Goal: Task Accomplishment & Management: Use online tool/utility

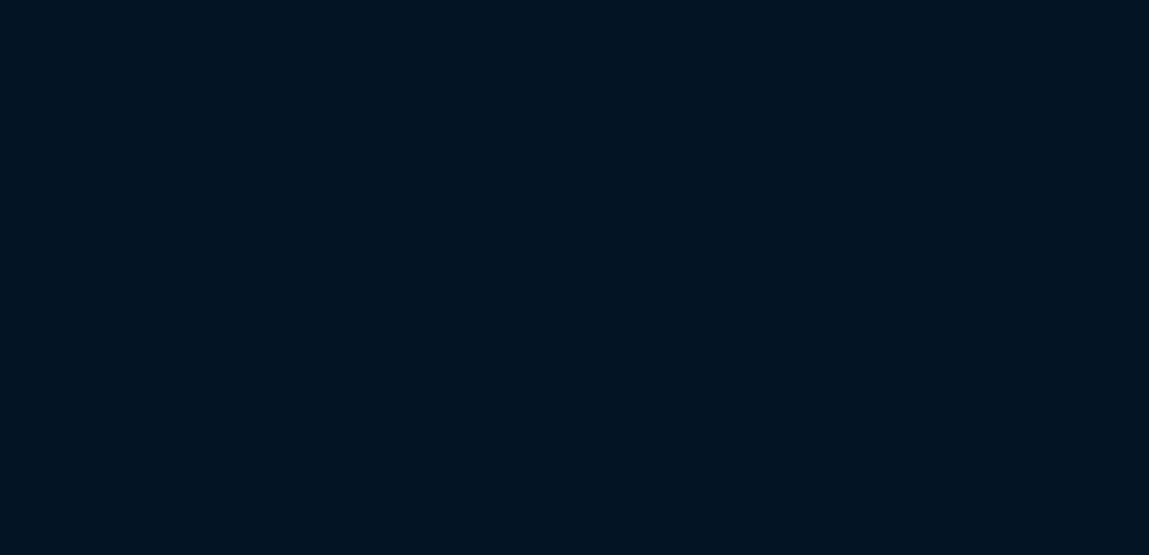
drag, startPoint x: 323, startPoint y: 116, endPoint x: 362, endPoint y: 112, distance: 39.8
click at [323, 0] on html "Copy Next — ChatGPT Close" at bounding box center [574, 0] width 1149 height 0
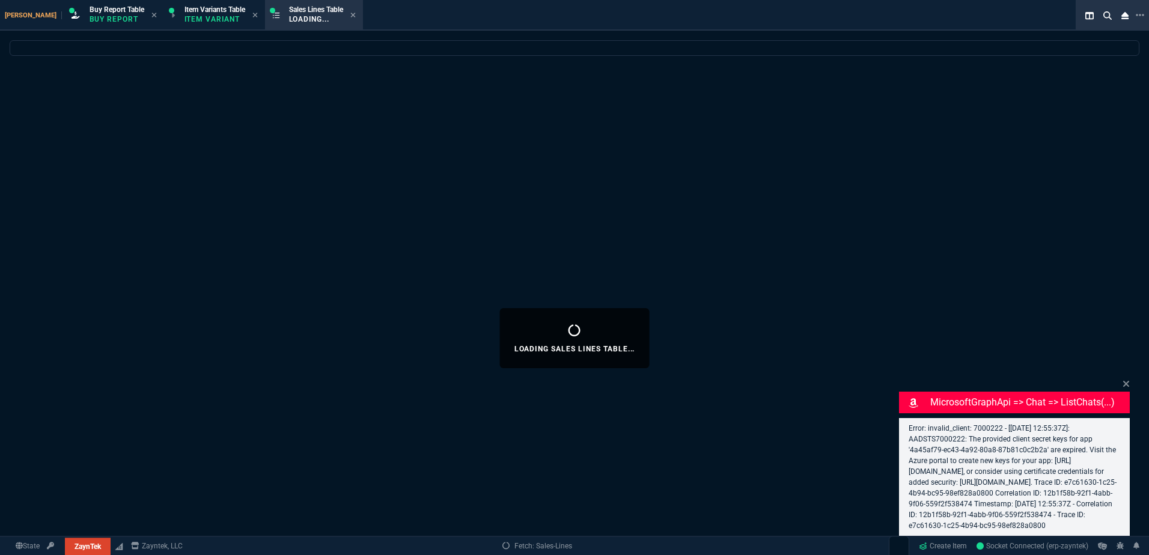
select select "1: BROV"
select select
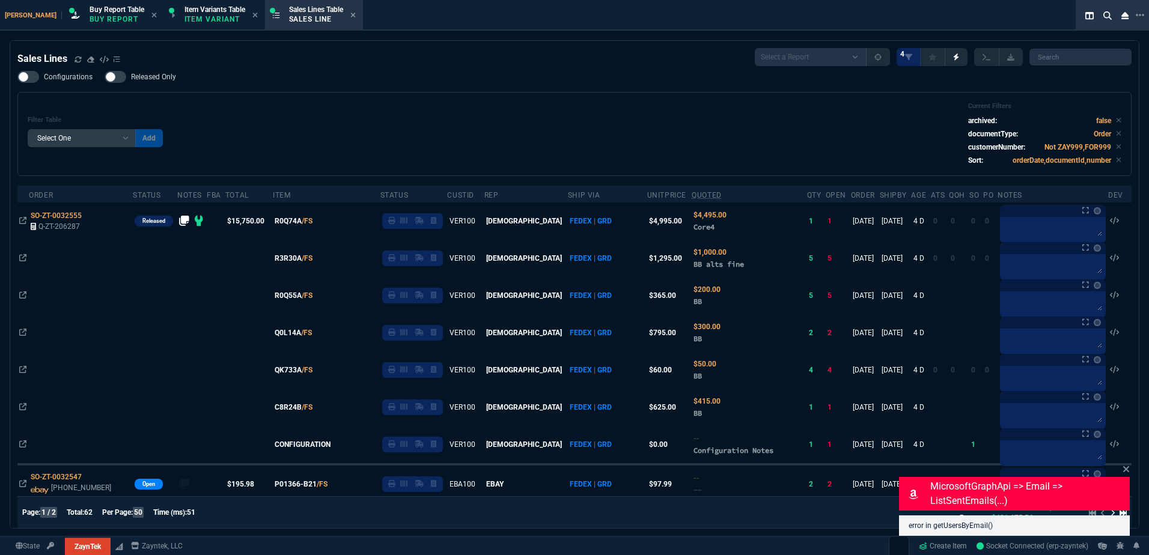
click at [90, 16] on p "Buy Report" at bounding box center [117, 19] width 55 height 10
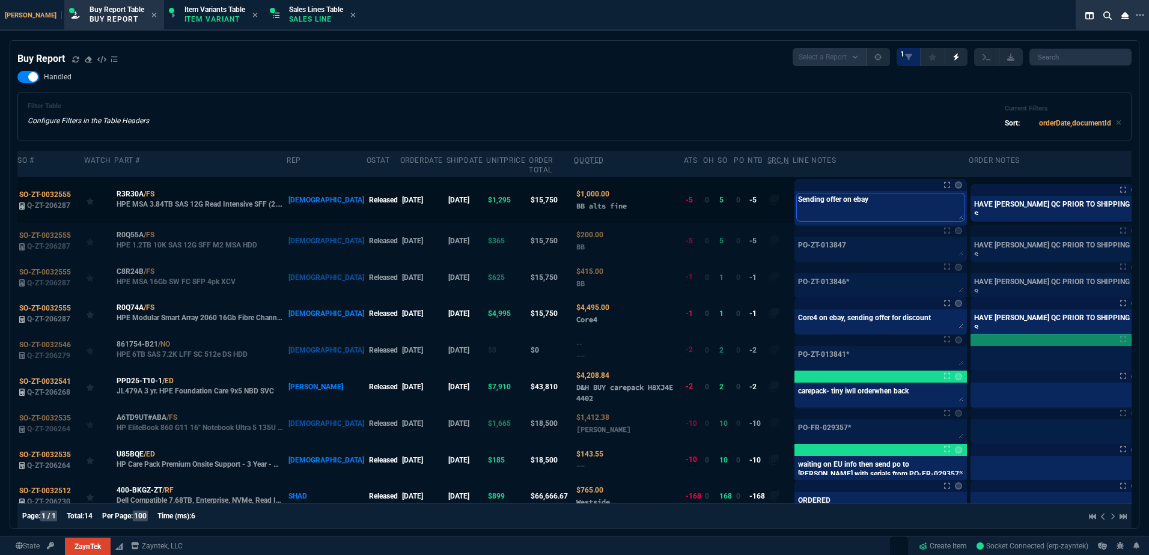
click at [797, 193] on textarea "Sending offer on ebay" at bounding box center [881, 207] width 168 height 28
paste textarea "PO-ZT-013849"
type textarea "PO-ZT-013849"
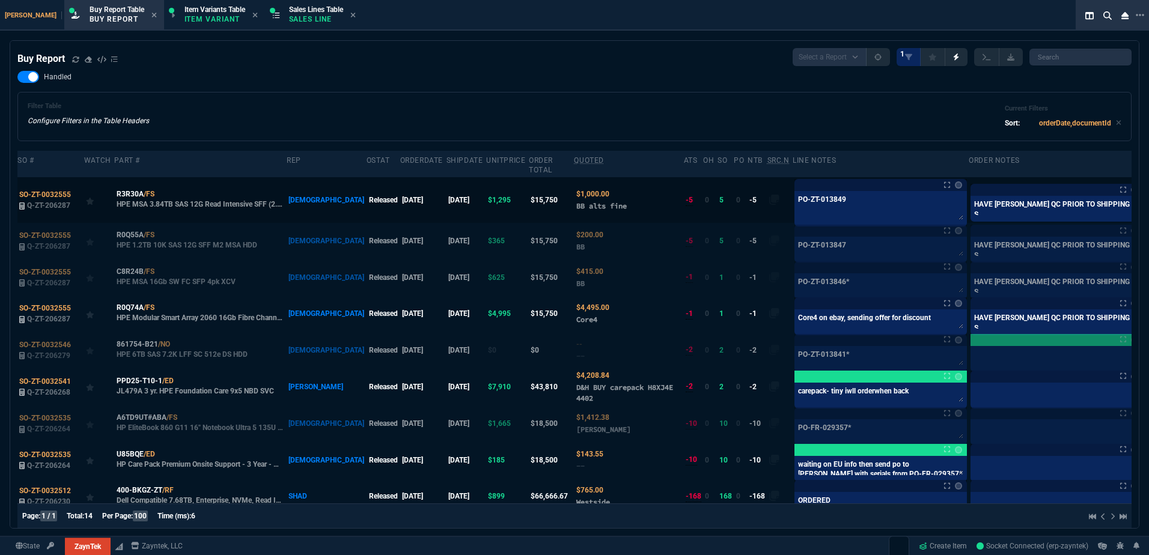
click at [1144, 193] on td at bounding box center [1154, 200] width 21 height 46
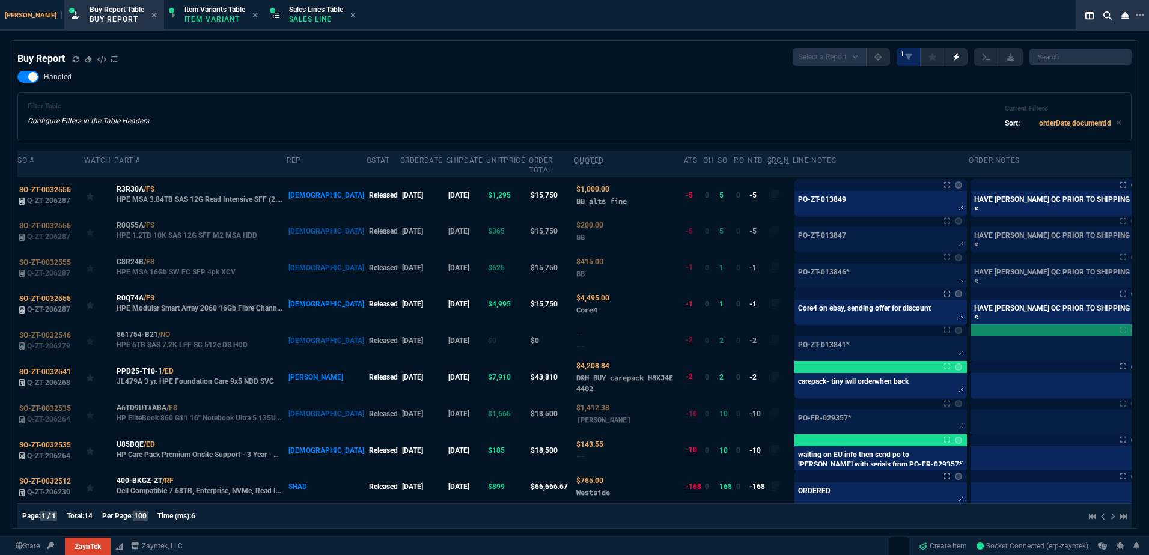
click at [750, 118] on div "Filter Table Configure Filters in the Table Headers Current Filters Sort: order…" at bounding box center [574, 116] width 1093 height 29
click at [1147, 189] on div at bounding box center [1155, 195] width 17 height 13
click at [1148, 189] on label at bounding box center [1155, 195] width 13 height 13
click at [0, 0] on input "checkbox" at bounding box center [0, 0] width 0 height 0
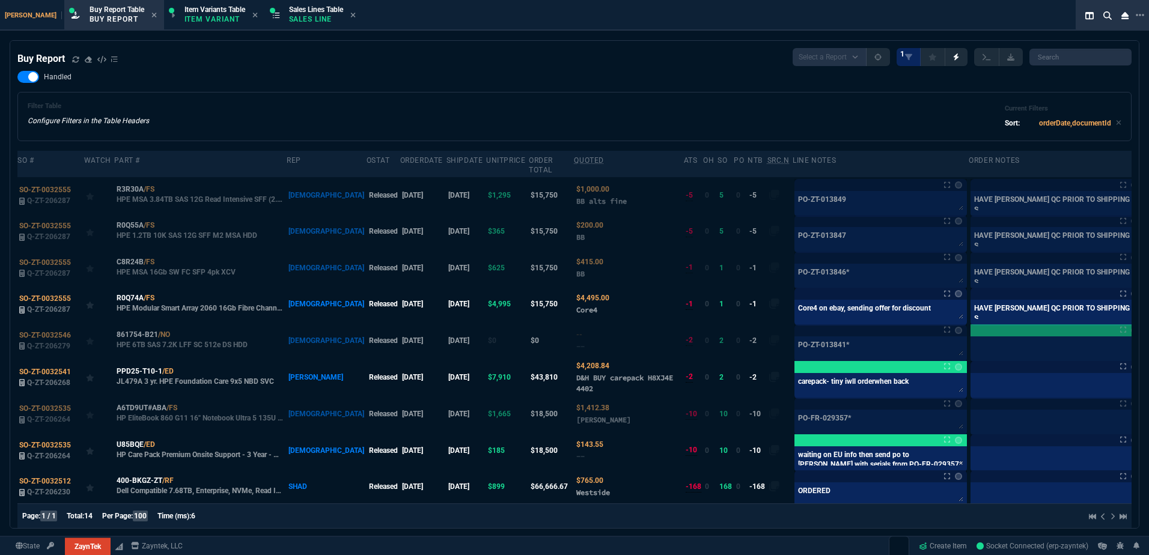
click at [803, 118] on div "Filter Table Configure Filters in the Table Headers Current Filters Sort: order…" at bounding box center [574, 116] width 1093 height 29
click at [289, 13] on span "Sales Lines Table" at bounding box center [316, 9] width 54 height 8
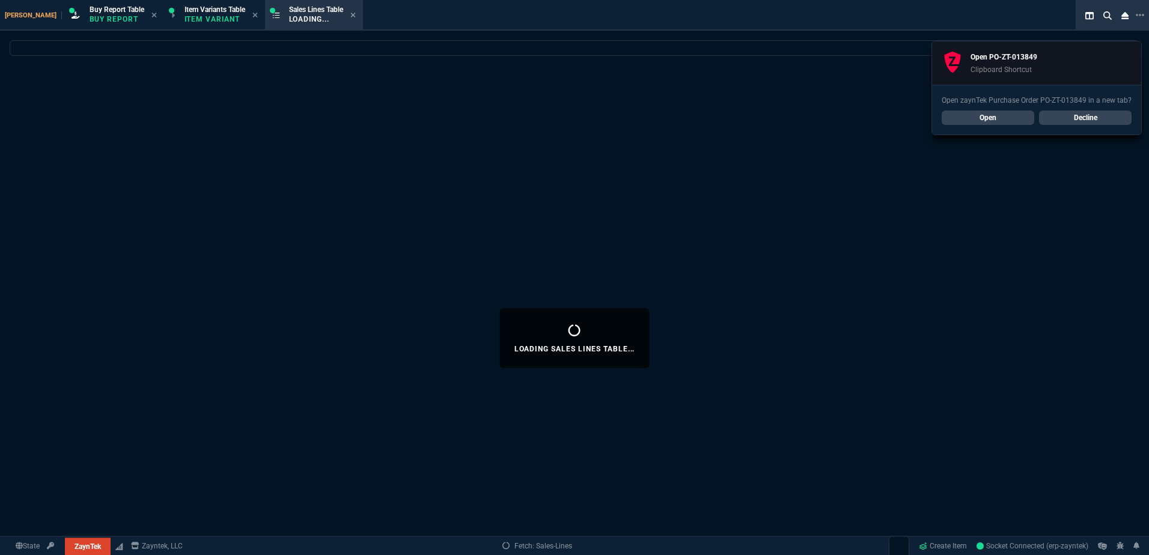
select select
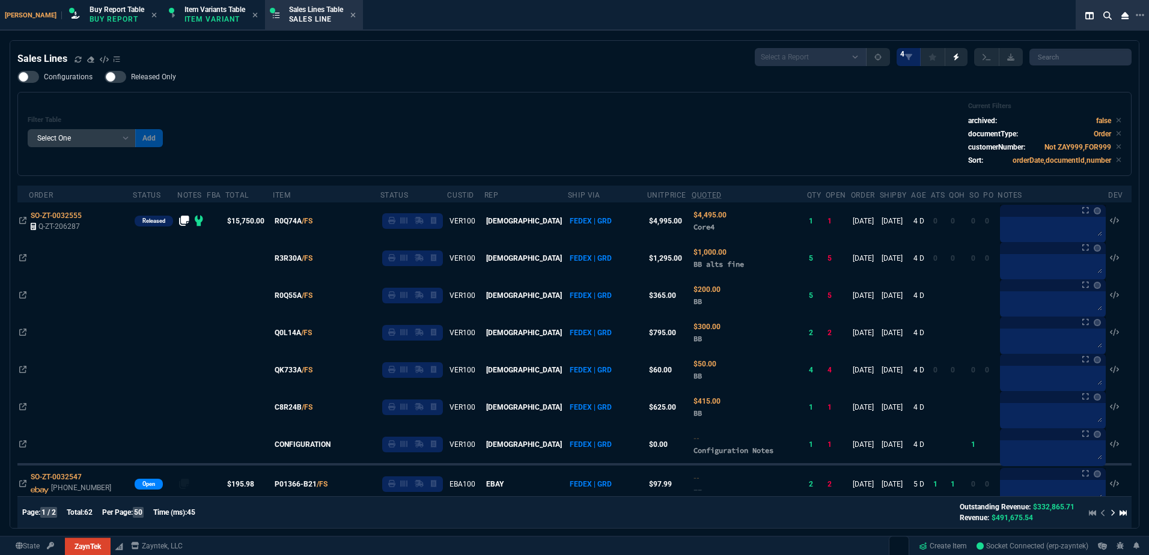
click at [453, 118] on div "Filter Table Select One Add Filter () Age () ATS () Cond (itemVariantCode) Cust…" at bounding box center [574, 134] width 1093 height 64
click at [80, 26] on div "Buy Report Table Buy Report" at bounding box center [114, 15] width 95 height 26
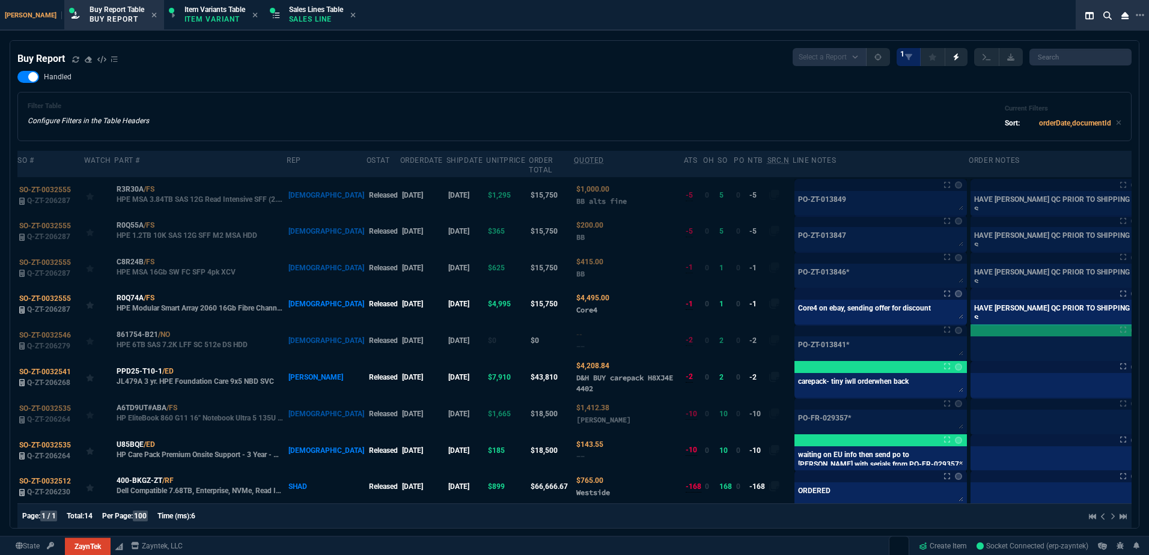
click at [446, 92] on div "Handled Filter Table Configure Filters in the Table Headers Current Filters Sor…" at bounding box center [574, 106] width 1114 height 70
click at [140, 220] on span "R0Q55A" at bounding box center [130, 225] width 27 height 11
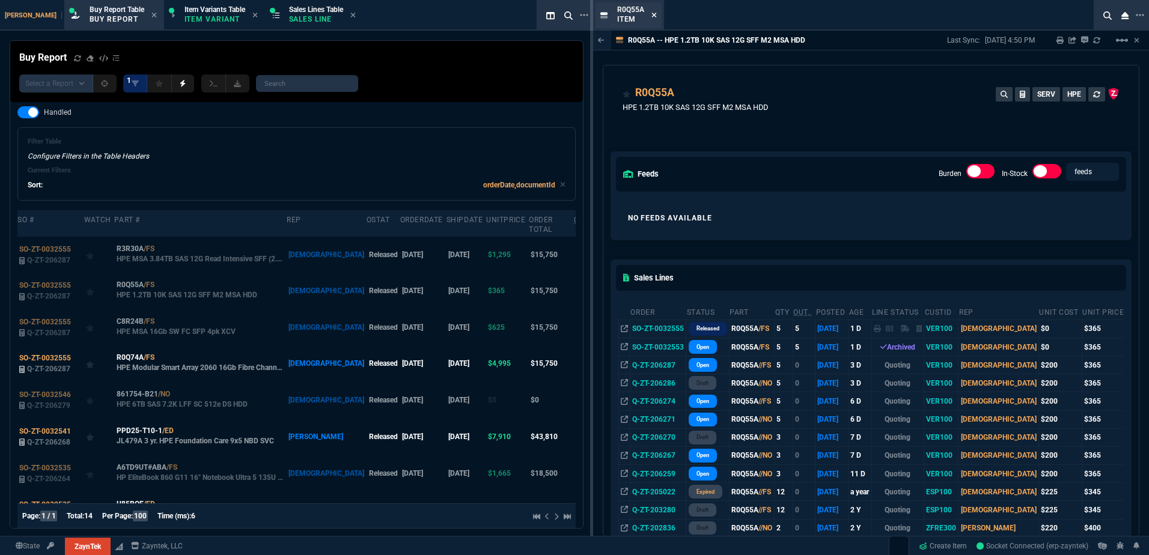
click at [654, 15] on icon at bounding box center [653, 15] width 5 height 5
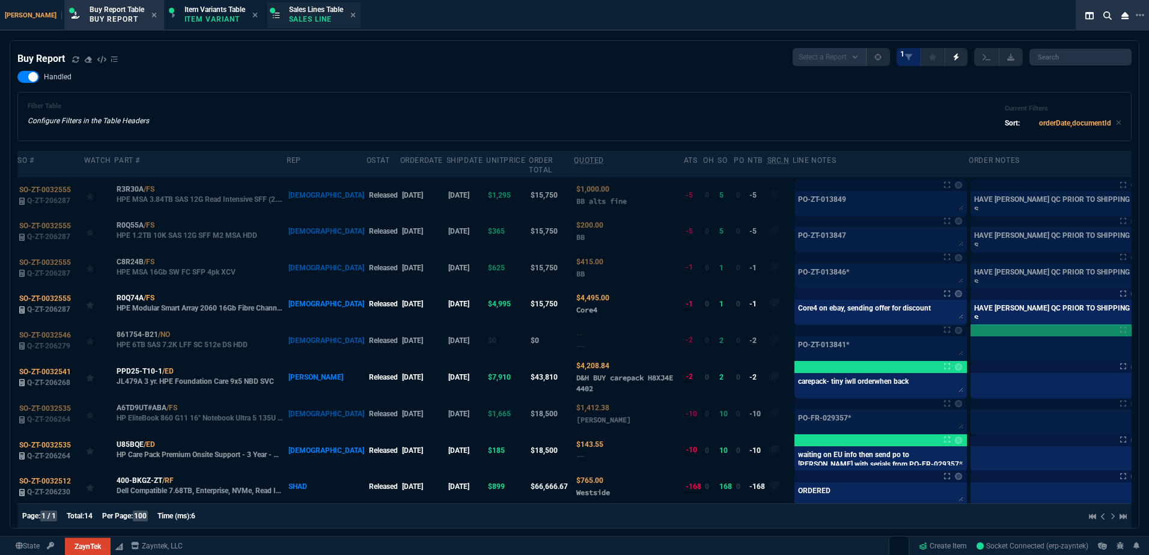
click at [289, 10] on span "Sales Lines Table" at bounding box center [316, 9] width 54 height 8
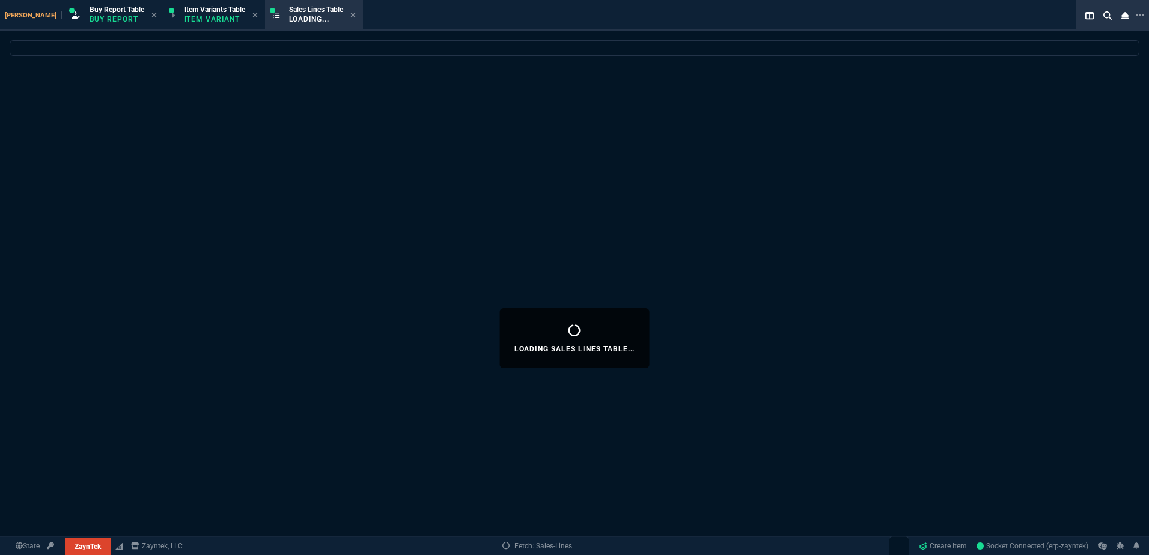
select select
